Goal: Information Seeking & Learning: Learn about a topic

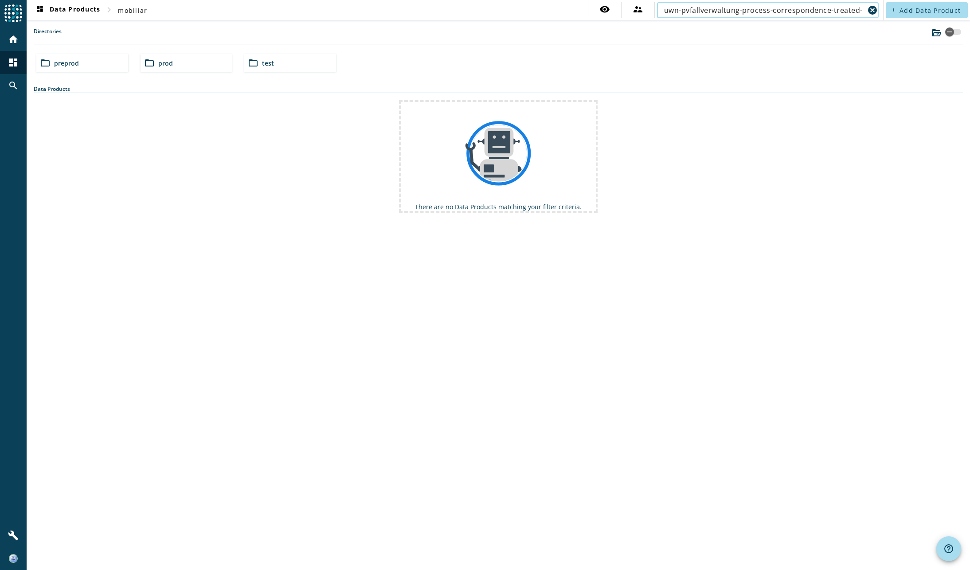
click at [76, 63] on span "preprod" at bounding box center [66, 63] width 25 height 8
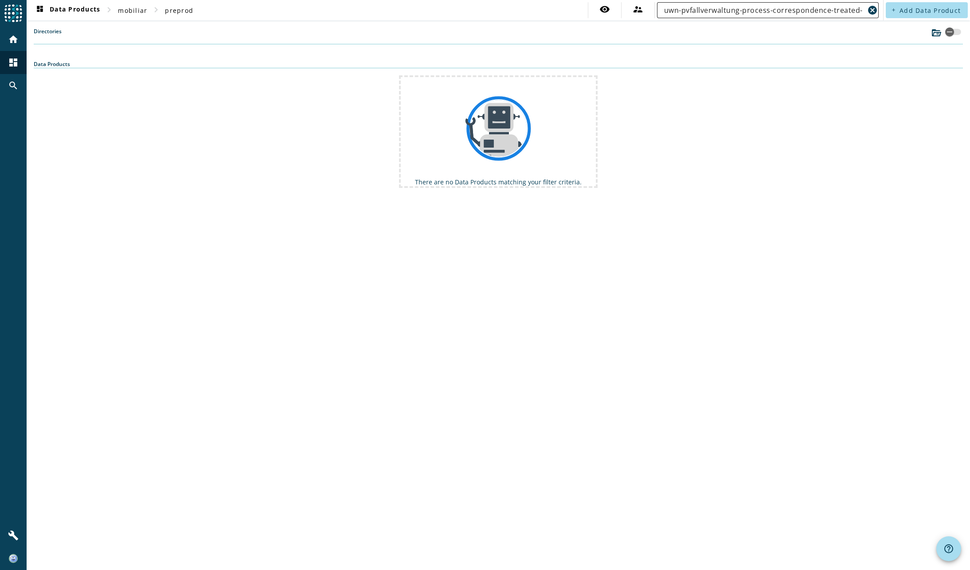
click at [782, 8] on input "uwn-pvfallverwaltung-process-correspondence-treated-" at bounding box center [764, 10] width 200 height 11
click at [689, 8] on input "uwn-pvfallverwaltung-process-correspondence-treated-" at bounding box center [764, 10] width 200 height 11
drag, startPoint x: 697, startPoint y: 9, endPoint x: 607, endPoint y: 2, distance: 90.2
click at [607, 2] on div "visibility supervisor_account uwn-pvfallverwaltung-process-correspondence-treat…" at bounding box center [734, 10] width 293 height 16
click at [788, 13] on input "uwn-pvfallverwaltung-process-correspondence-treated-" at bounding box center [764, 10] width 200 height 11
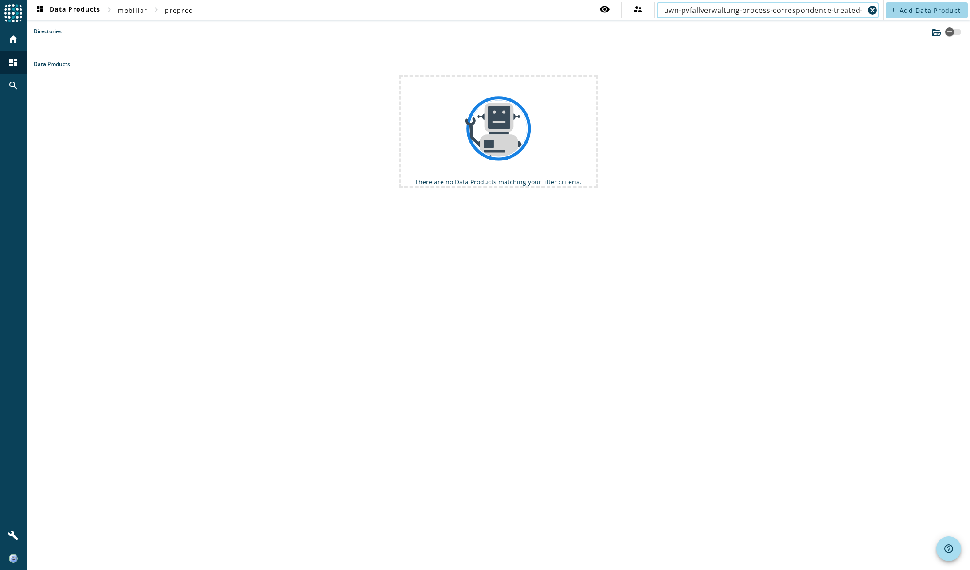
drag, startPoint x: 782, startPoint y: 12, endPoint x: 923, endPoint y: 12, distance: 141.9
click at [926, 13] on div "dashboard Data Products chevron_right mobiliar chevron_right preprod visibility…" at bounding box center [498, 10] width 943 height 20
click at [848, 7] on input "uwn-pvfallverwaltung-process-correspondence-treated-" at bounding box center [764, 10] width 200 height 11
drag, startPoint x: 822, startPoint y: 8, endPoint x: 904, endPoint y: 8, distance: 82.5
click at [904, 8] on div "dashboard Data Products chevron_right mobiliar chevron_right preprod visibility…" at bounding box center [498, 10] width 943 height 20
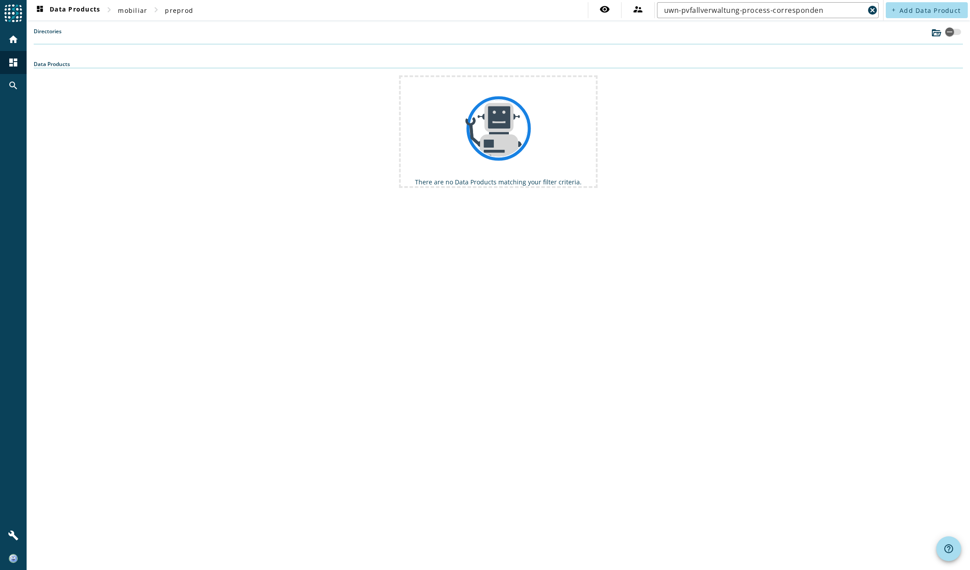
click at [825, 132] on div "There are no Data Products matching your filter criteria." at bounding box center [498, 131] width 929 height 113
drag, startPoint x: 785, startPoint y: 10, endPoint x: 794, endPoint y: 11, distance: 9.4
click at [785, 10] on input "uwn-pvfallverwaltung-process-corresponden" at bounding box center [764, 10] width 200 height 11
click at [830, 8] on input "uwn-pvfallverwaltung-process-corresponden" at bounding box center [764, 10] width 200 height 11
click at [844, 99] on div "There are no Data Products matching your filter criteria." at bounding box center [498, 131] width 929 height 113
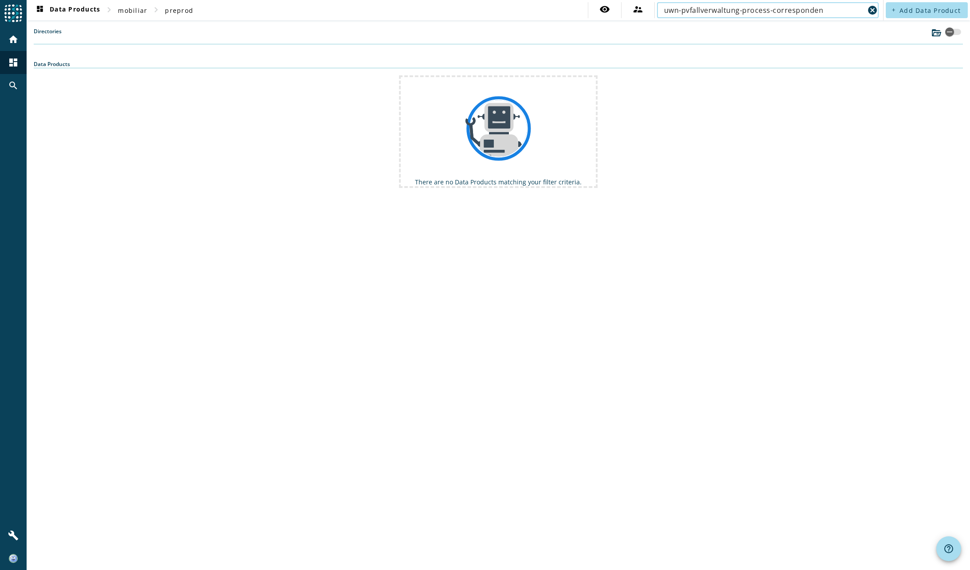
click at [836, 12] on input "uwn-pvfallverwaltung-process-corresponden" at bounding box center [764, 10] width 200 height 11
paste input "ce-treated-"
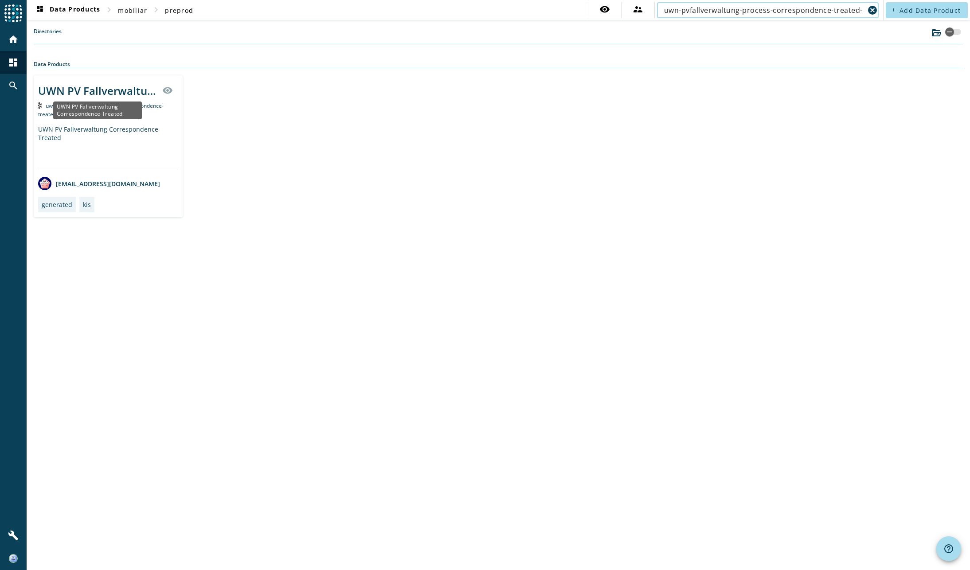
type input "uwn-pvfallverwaltung-process-correspondence-treated-"
click at [136, 96] on div "UWN PV Fallverwaltung Correspondence Treated" at bounding box center [97, 90] width 119 height 15
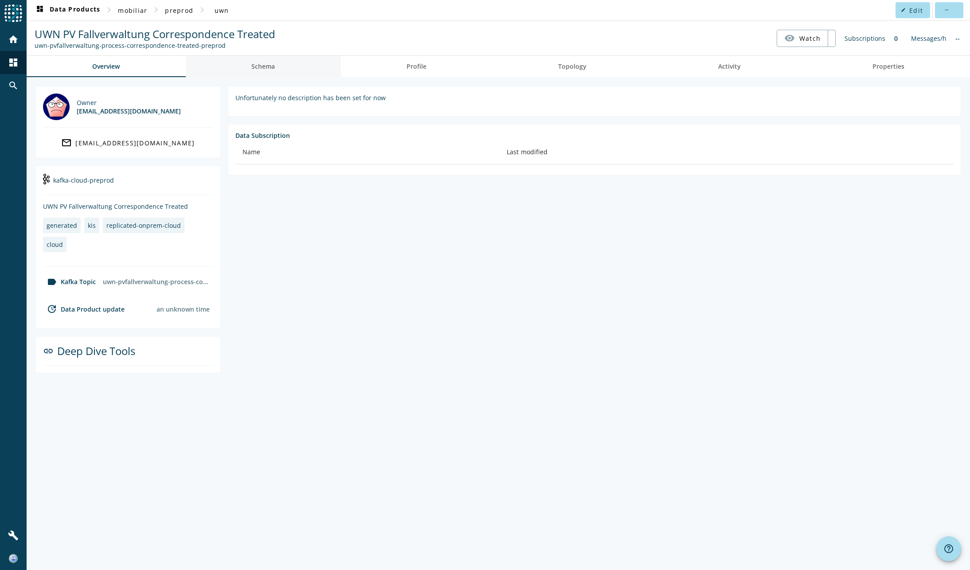
click at [267, 64] on span "Schema" at bounding box center [262, 66] width 23 height 6
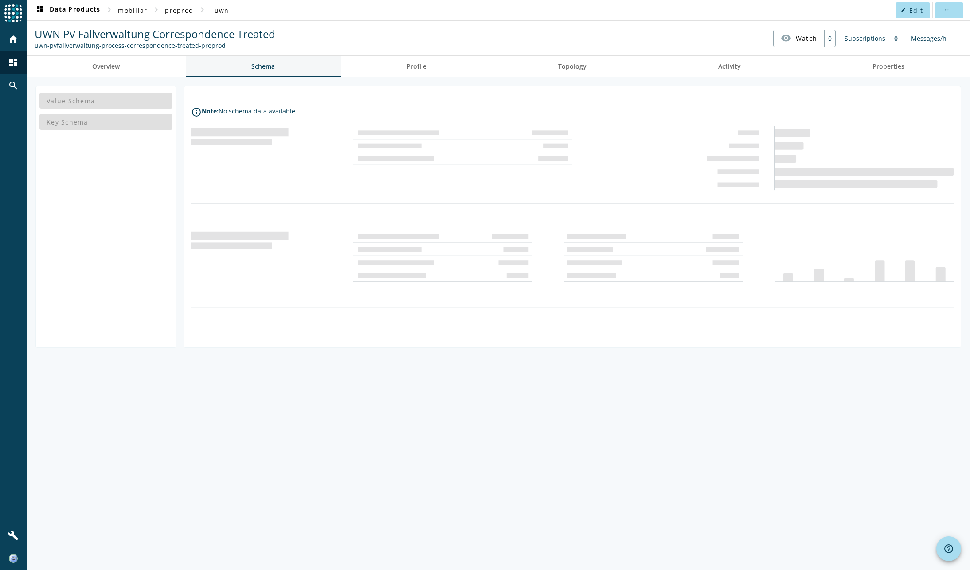
click at [262, 65] on span "Schema" at bounding box center [262, 66] width 23 height 6
click at [176, 10] on span "preprod" at bounding box center [179, 10] width 28 height 8
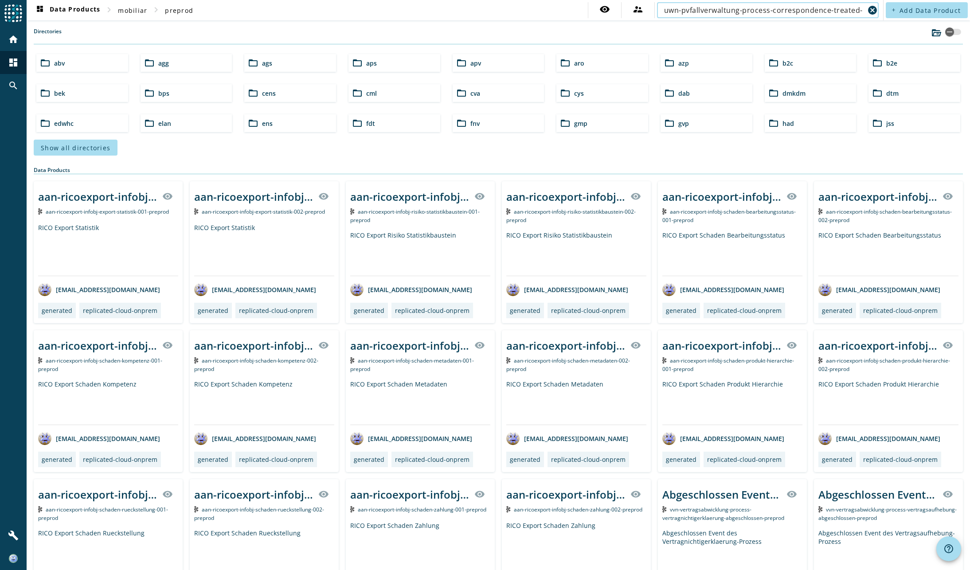
type input "uwn-pvfallverwaltung-process-correspondence-treated-"
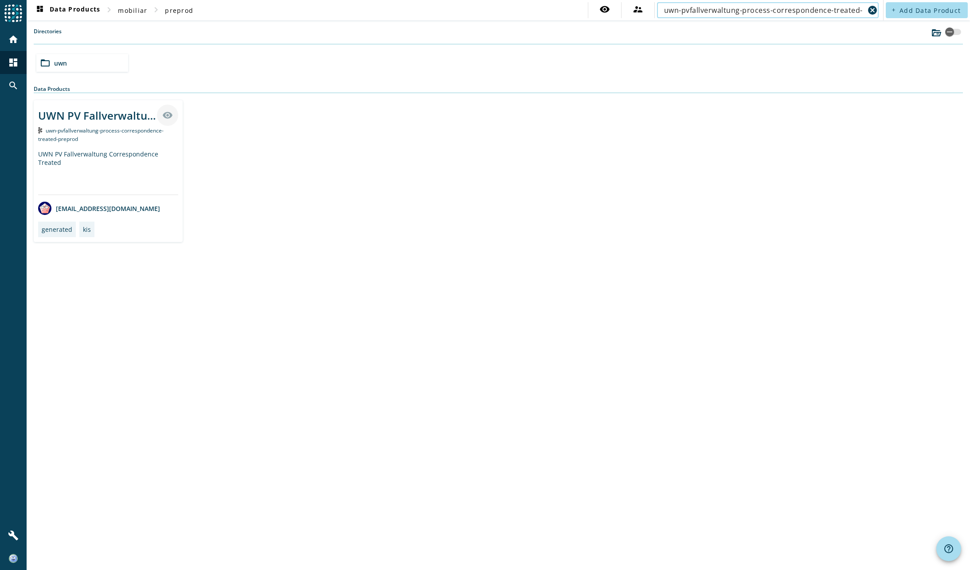
click at [168, 112] on mat-icon "visibility" at bounding box center [167, 115] width 11 height 11
click at [154, 139] on div "uwn-pvfallverwaltung-process-correspondence-treated-preprod" at bounding box center [108, 134] width 140 height 17
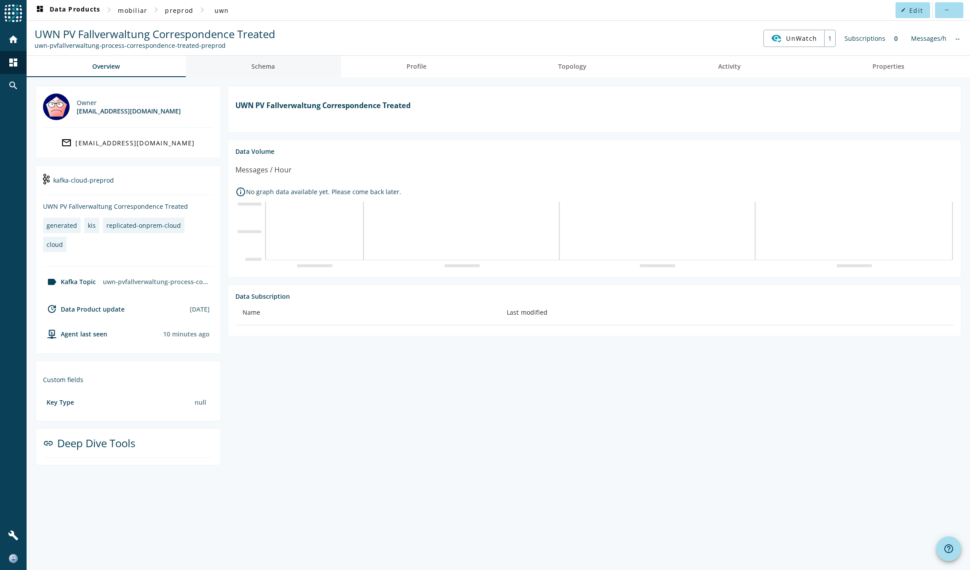
click at [267, 66] on span "Schema" at bounding box center [262, 66] width 23 height 6
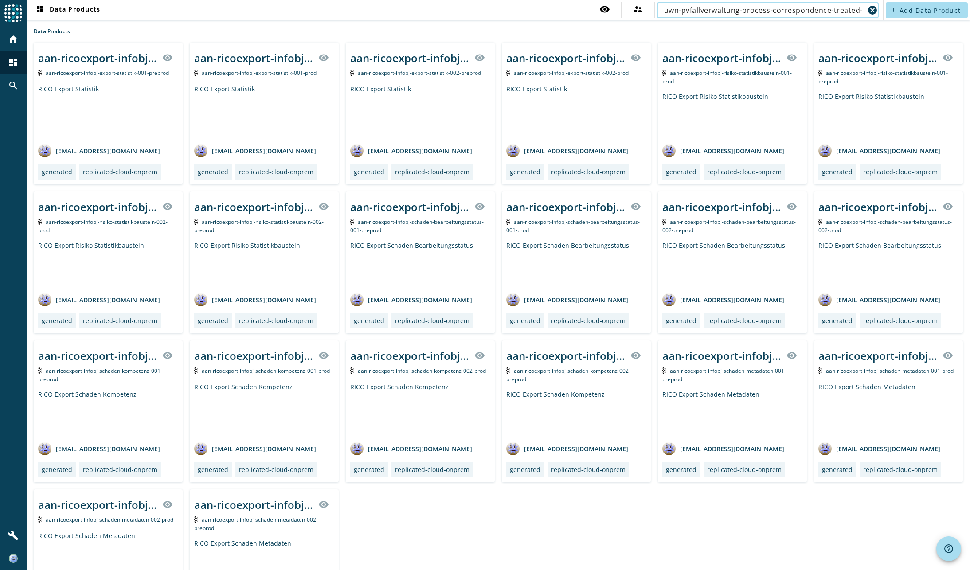
type input "uwn-pvfallverwaltung-process-correspondence-treated-"
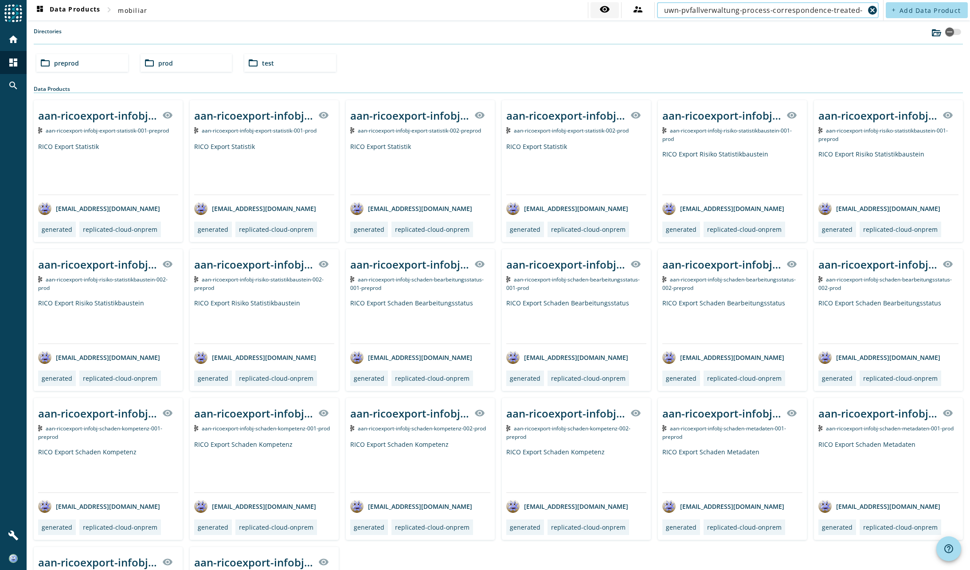
click at [602, 8] on mat-icon "visibility" at bounding box center [604, 9] width 11 height 11
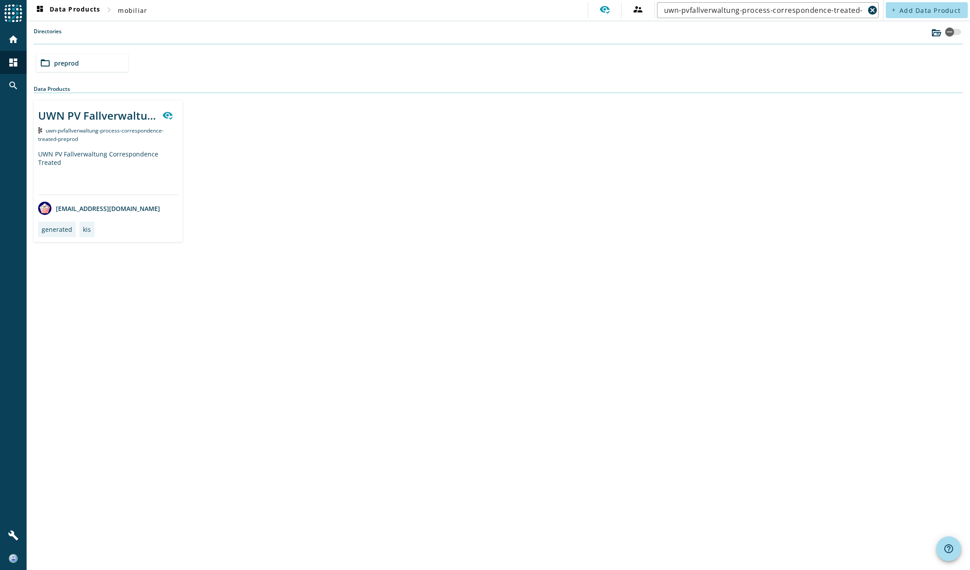
click at [114, 142] on div "uwn-pvfallverwaltung-process-correspondence-treated-preprod" at bounding box center [108, 134] width 140 height 17
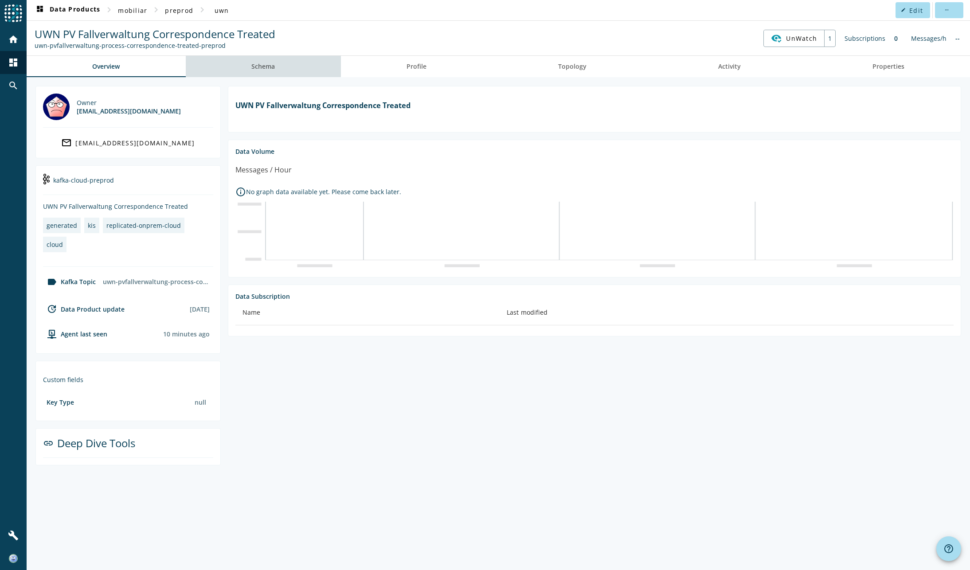
click at [262, 70] on span "Schema" at bounding box center [262, 66] width 23 height 6
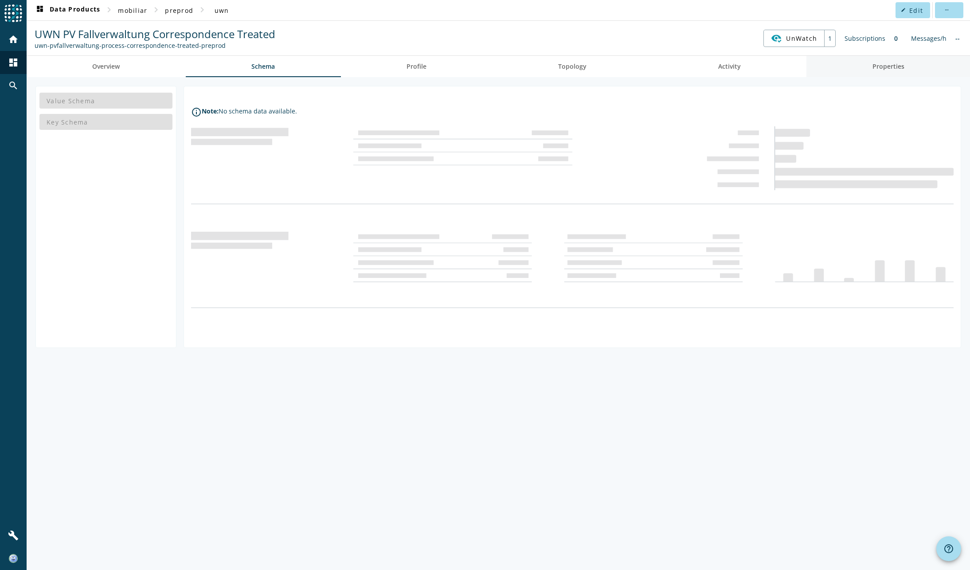
click at [887, 69] on span "Properties" at bounding box center [888, 66] width 32 height 6
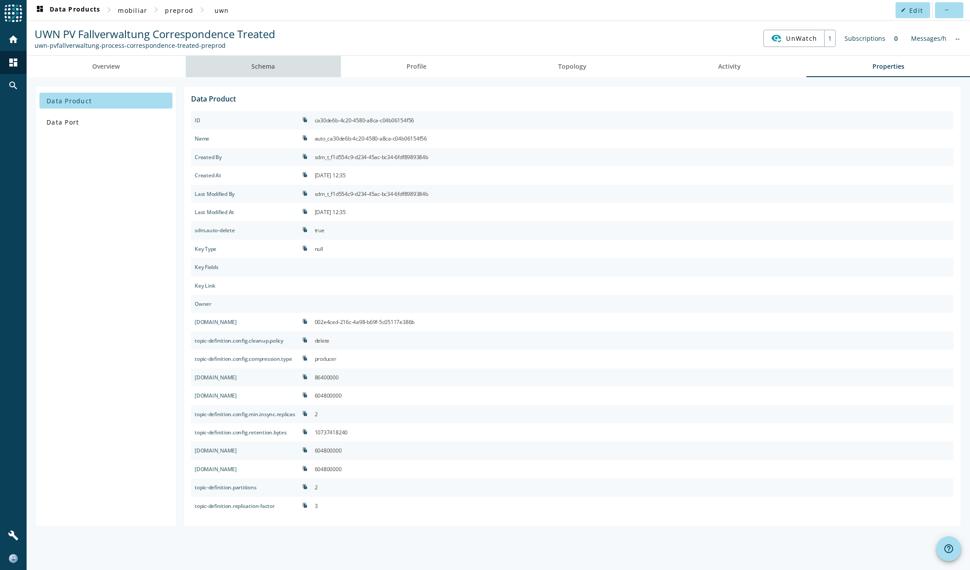
click at [267, 63] on span "Schema" at bounding box center [262, 66] width 23 height 6
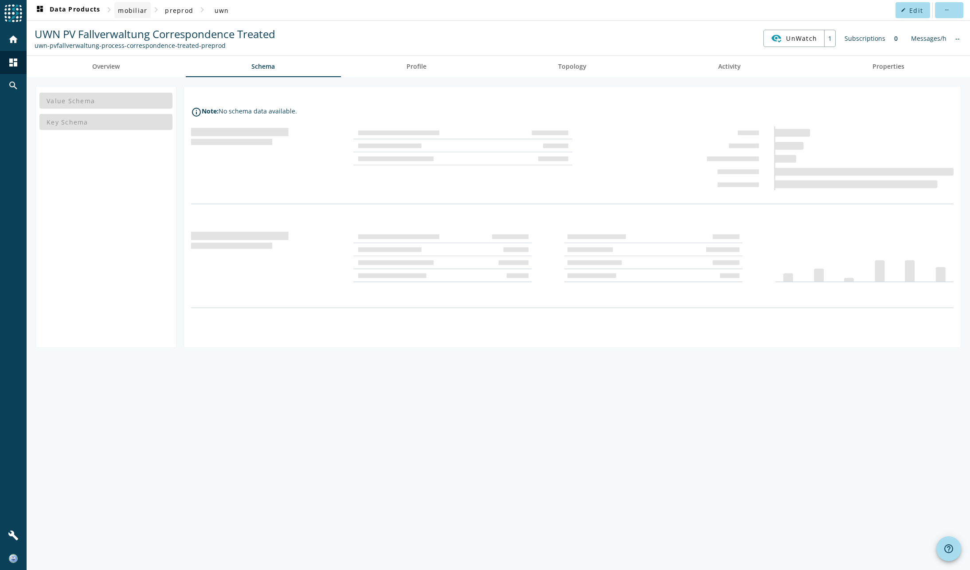
click at [126, 11] on span "mobiliar" at bounding box center [132, 10] width 29 height 8
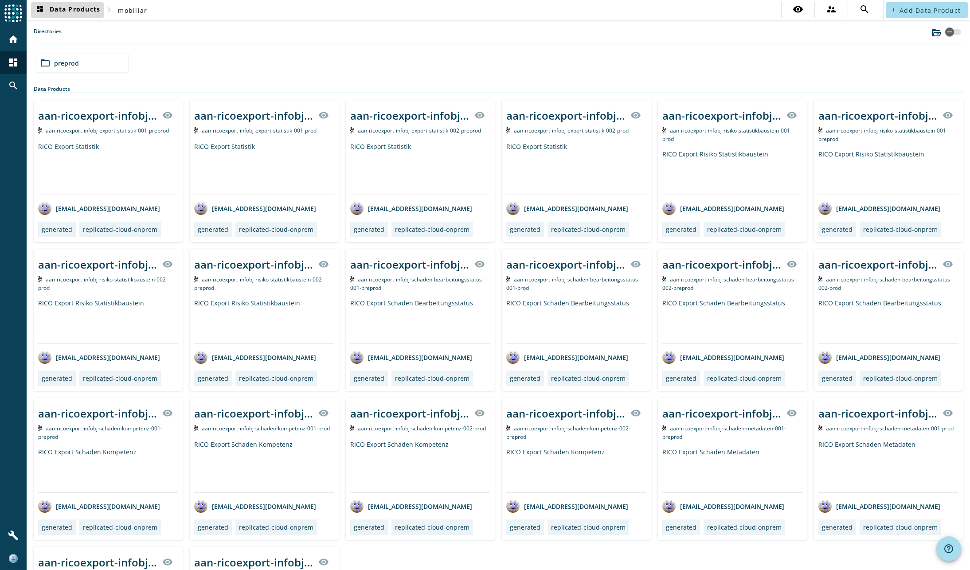
click at [72, 10] on span "dashboard Data Products" at bounding box center [68, 10] width 66 height 11
click at [66, 63] on span "preprod" at bounding box center [66, 63] width 25 height 8
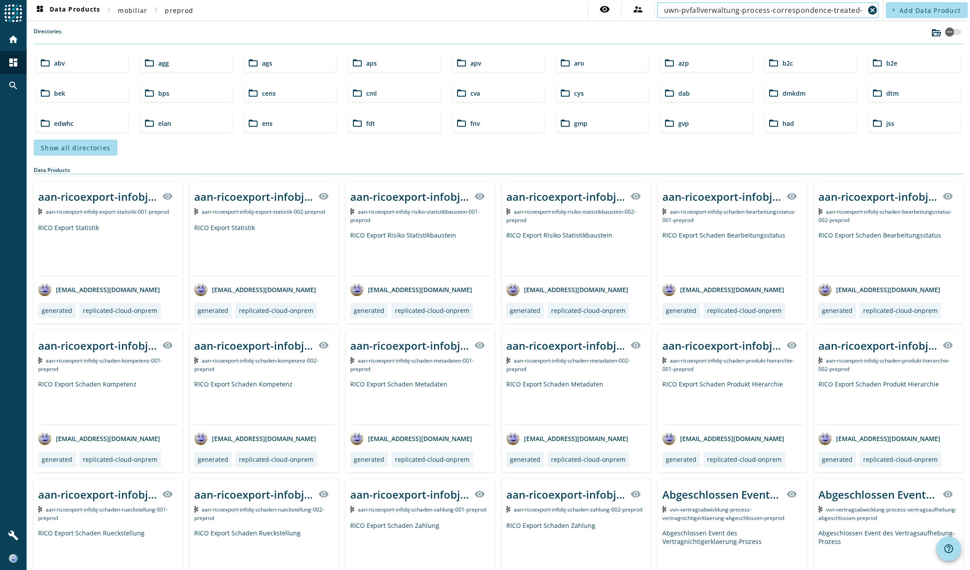
type input "uwn-pvfallverwaltung-process-correspondence-treated-"
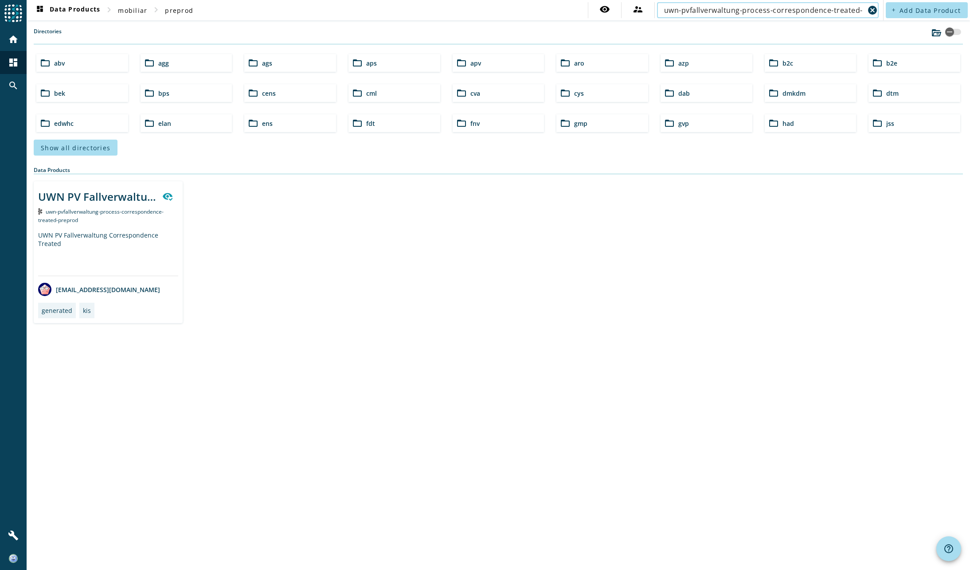
click at [129, 224] on div "UWN PV Fallverwaltung Correspondence Treated uwn-pvfallverwaltung-process-corre…" at bounding box center [108, 252] width 149 height 142
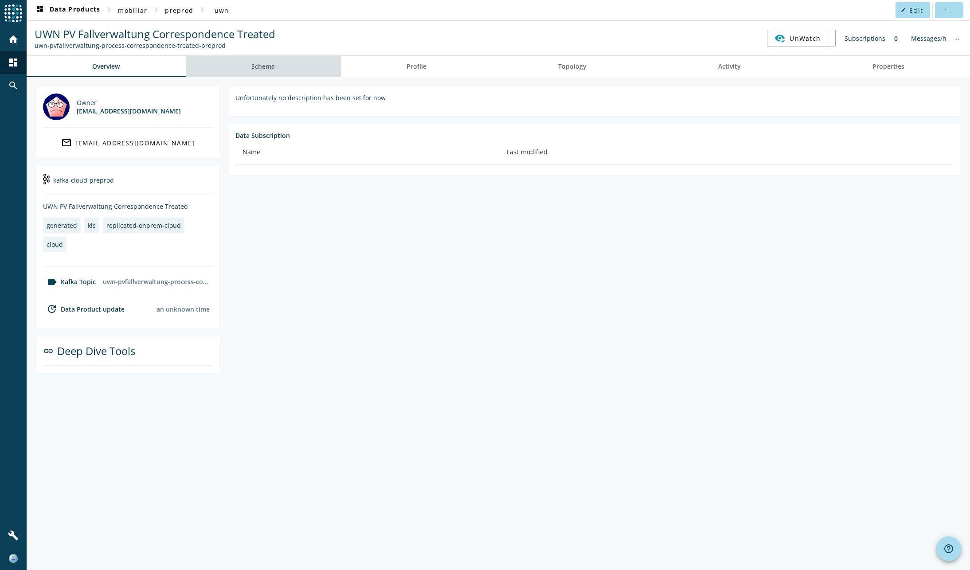
click at [258, 67] on span "Schema" at bounding box center [262, 66] width 23 height 6
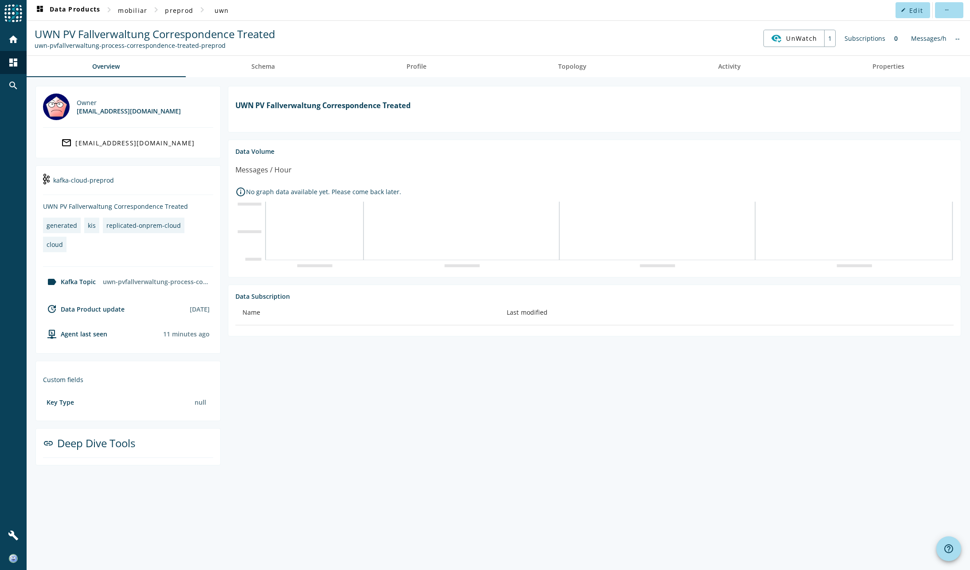
click at [361, 381] on section "UWN PV Fallverwaltung Correspondence Treated Data Volume Messages / Hour info_o…" at bounding box center [591, 275] width 740 height 379
click at [264, 67] on span "Schema" at bounding box center [262, 66] width 23 height 6
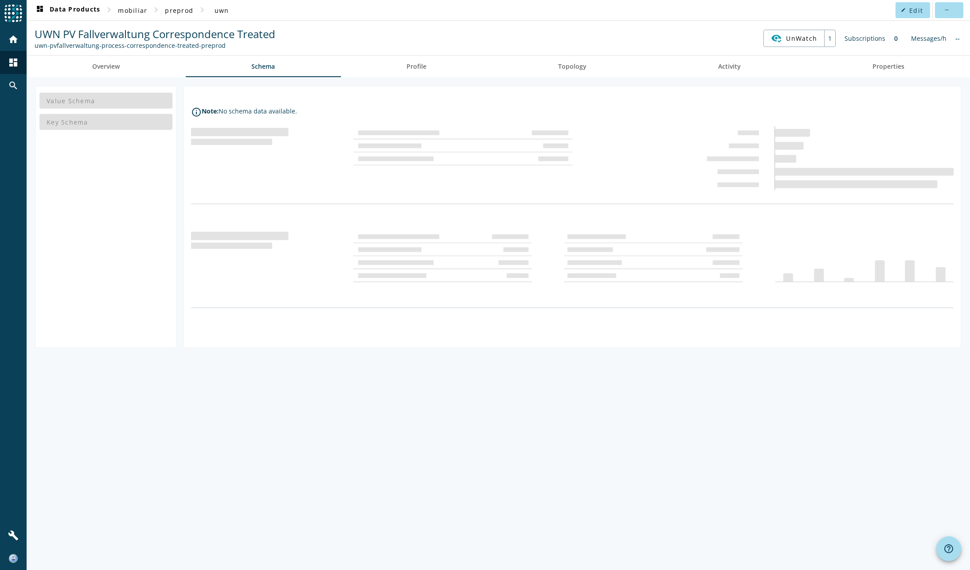
drag, startPoint x: 422, startPoint y: 368, endPoint x: 395, endPoint y: 254, distance: 117.1
click at [422, 368] on div "Value Schema Key Schema info_outline Note: No schema data available." at bounding box center [498, 323] width 943 height 493
